Goal: Information Seeking & Learning: Learn about a topic

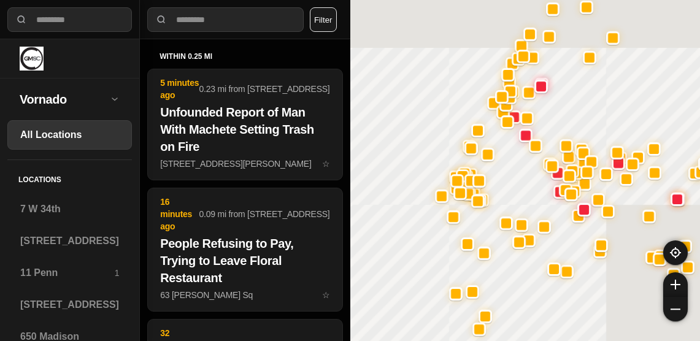
select select "*"
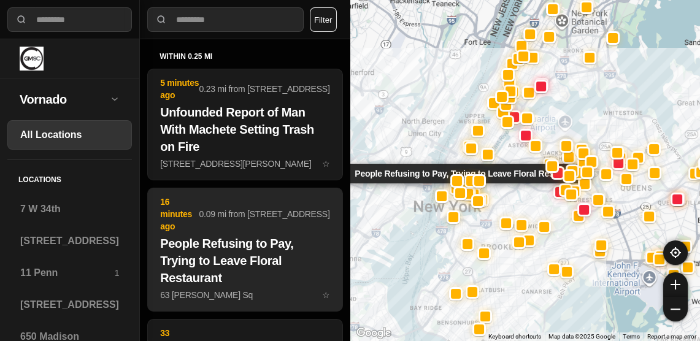
click at [251, 235] on h2 "People Refusing to Pay, Trying to Leave Floral Restaurant" at bounding box center [244, 261] width 169 height 52
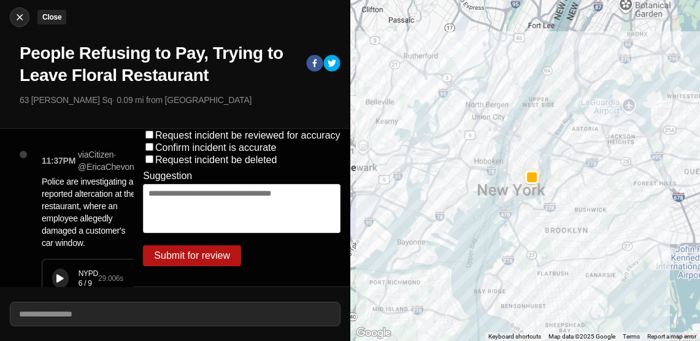
click at [22, 15] on img at bounding box center [19, 17] width 12 height 12
select select "*"
